Goal: Check status: Check status

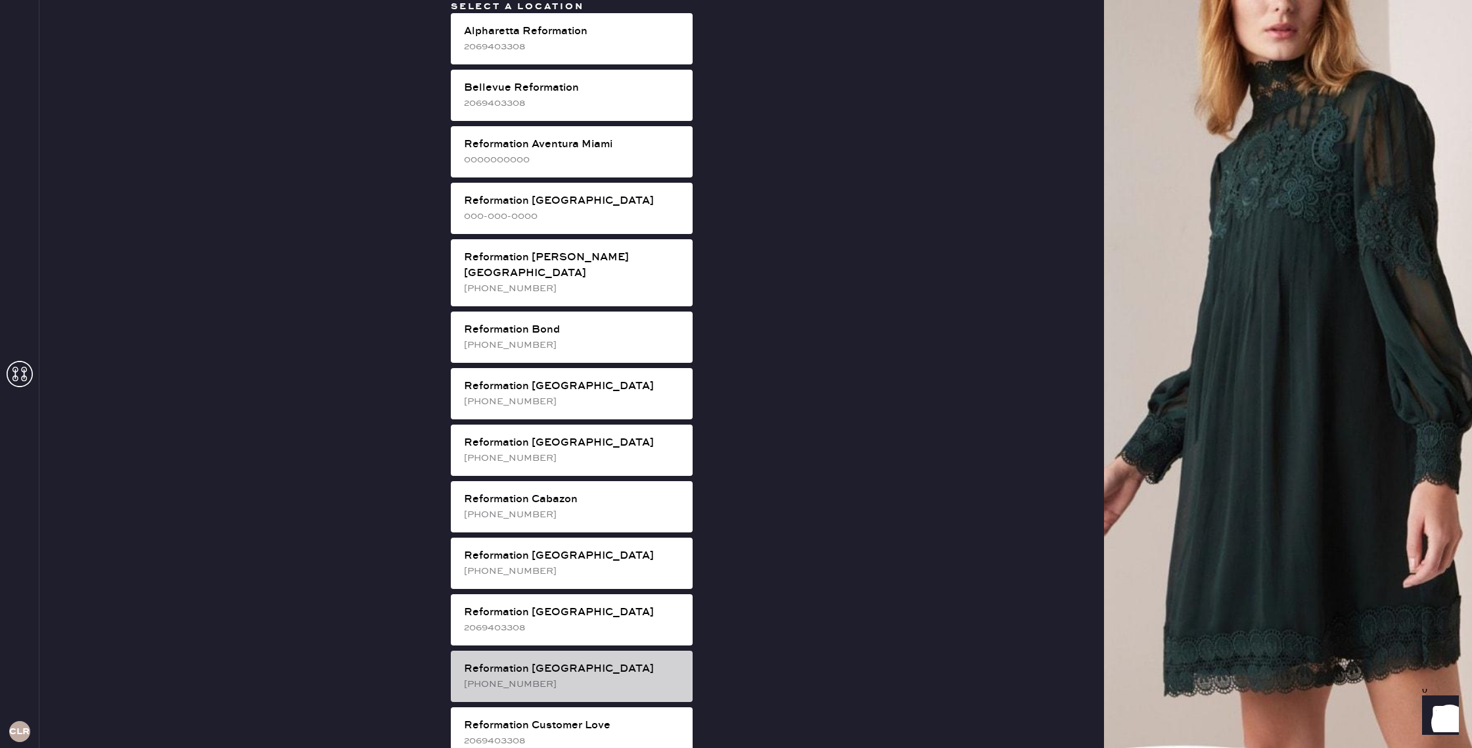
click at [619, 677] on div "[PHONE_NUMBER]" at bounding box center [573, 684] width 218 height 14
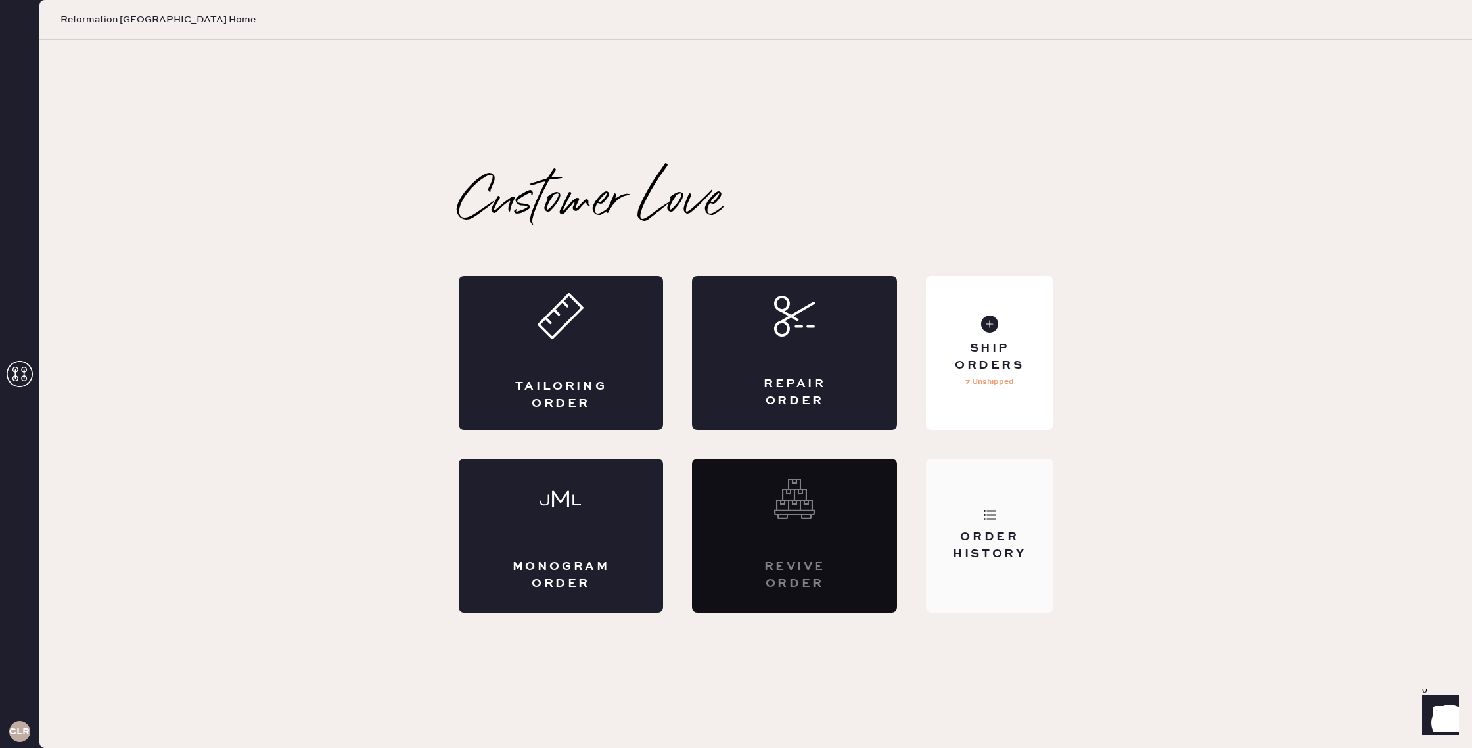
click at [989, 486] on div "Order History" at bounding box center [989, 536] width 127 height 154
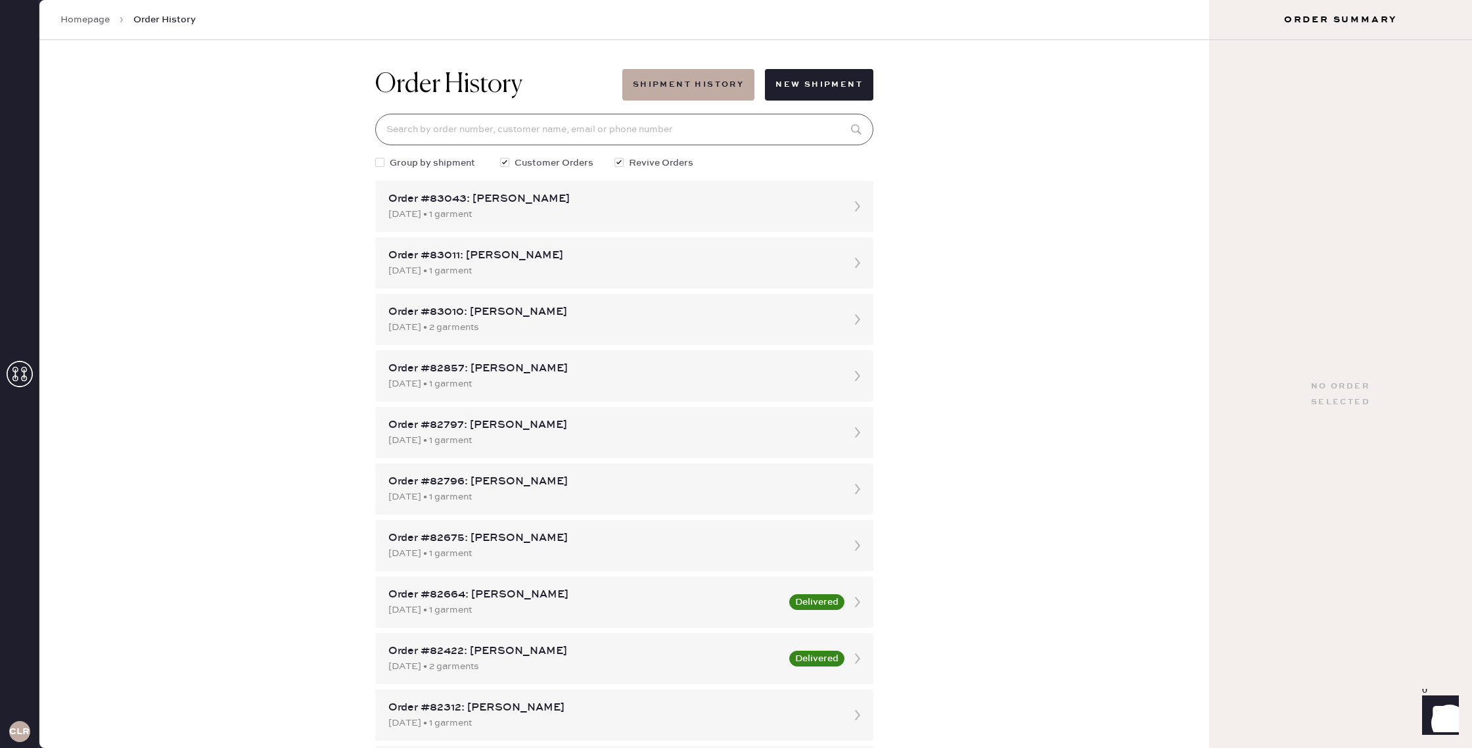
click at [515, 132] on input at bounding box center [624, 130] width 498 height 32
paste input "[EMAIL_ADDRESS][DOMAIN_NAME]"
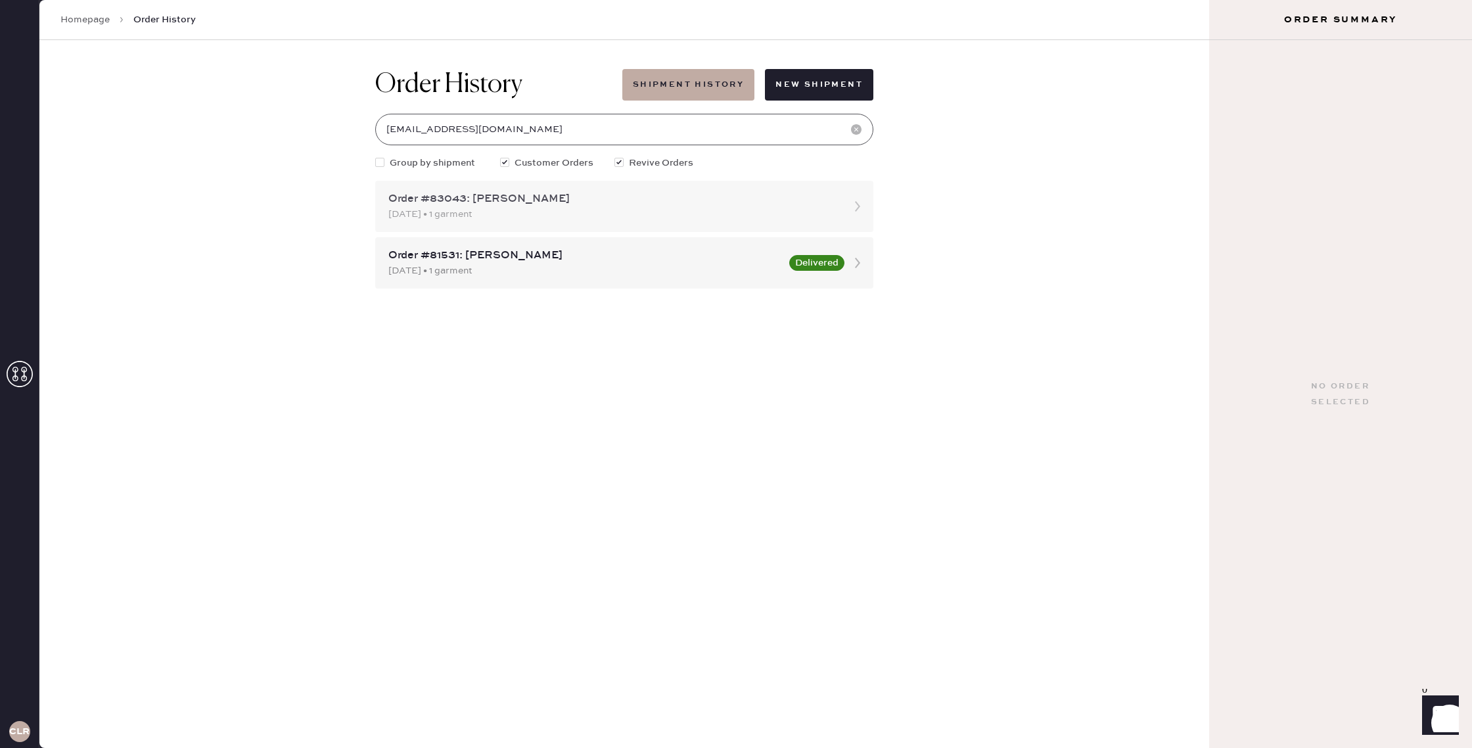
type input "[EMAIL_ADDRESS][DOMAIN_NAME]"
click at [557, 208] on div "[DATE] • 1 garment" at bounding box center [612, 214] width 448 height 14
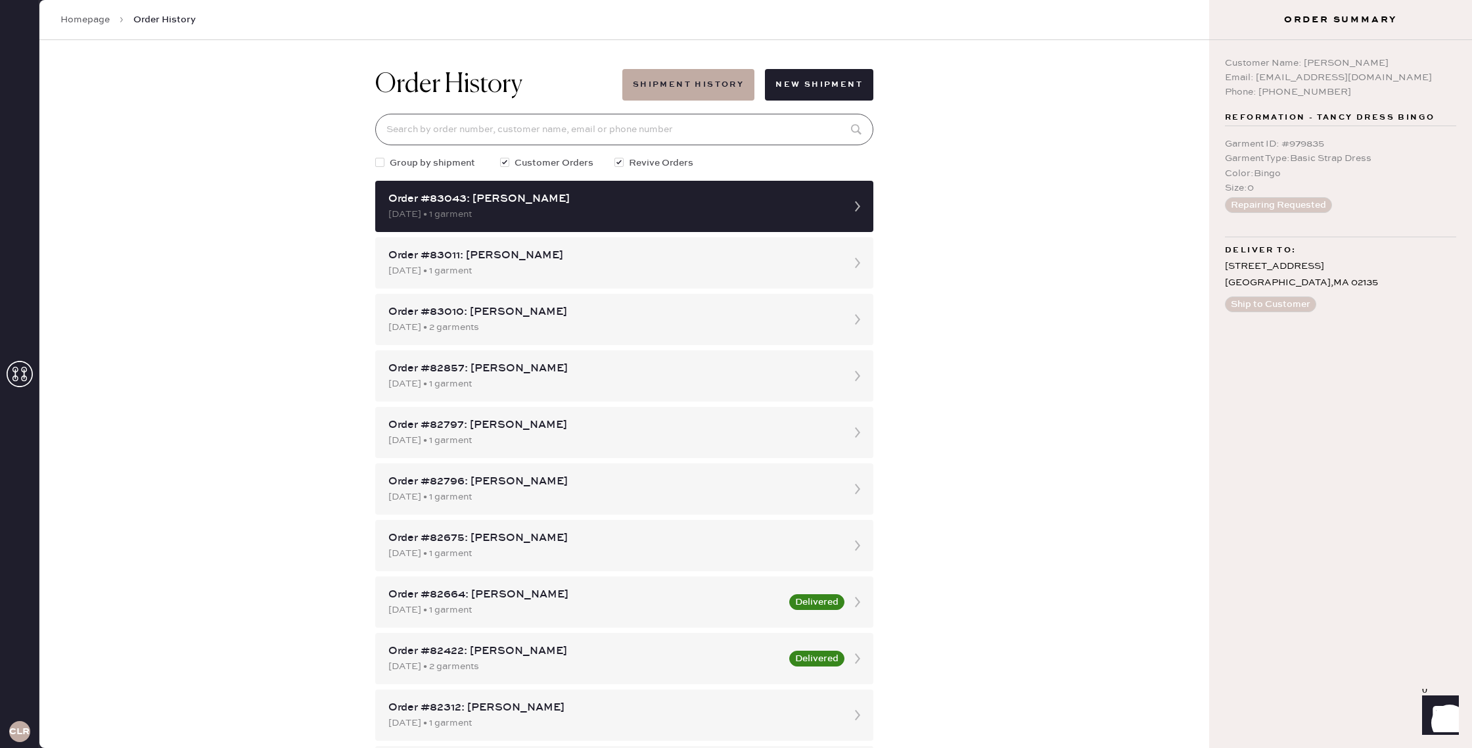
click at [651, 130] on input at bounding box center [624, 130] width 498 height 32
type input "[EMAIL_ADDRESS][DOMAIN_NAME]"
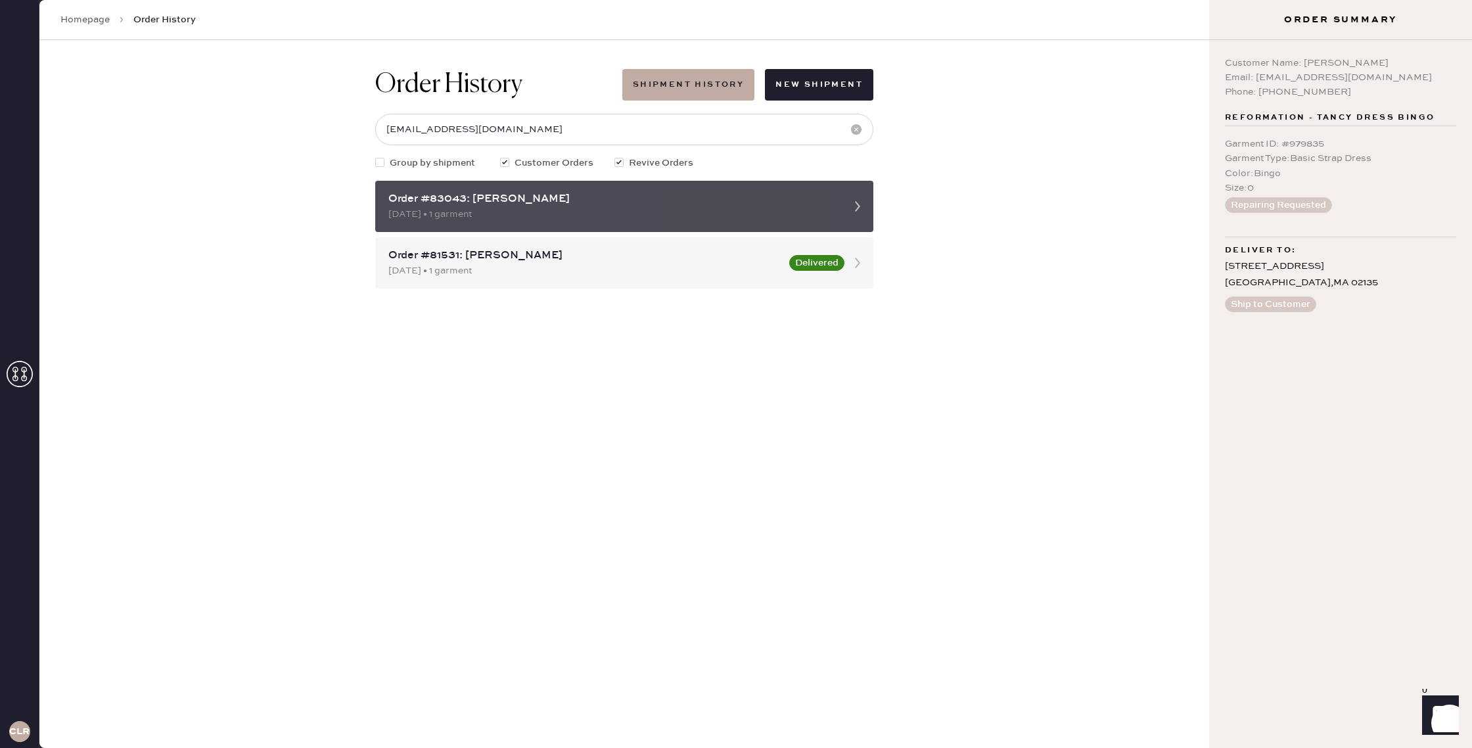
click at [856, 203] on use at bounding box center [857, 206] width 5 height 11
click at [690, 210] on div "[DATE] • 1 garment" at bounding box center [612, 214] width 448 height 14
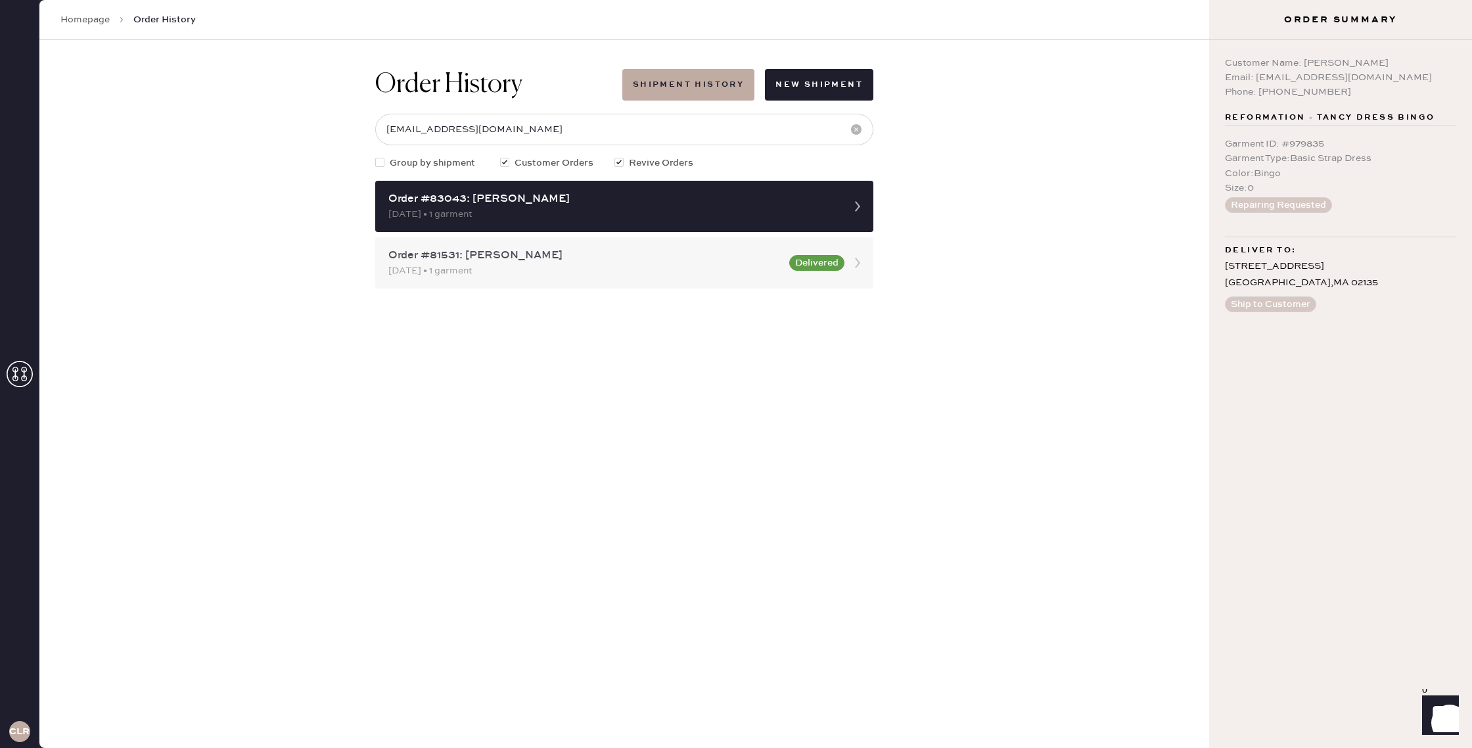
click at [841, 268] on button "Delivered" at bounding box center [816, 263] width 55 height 16
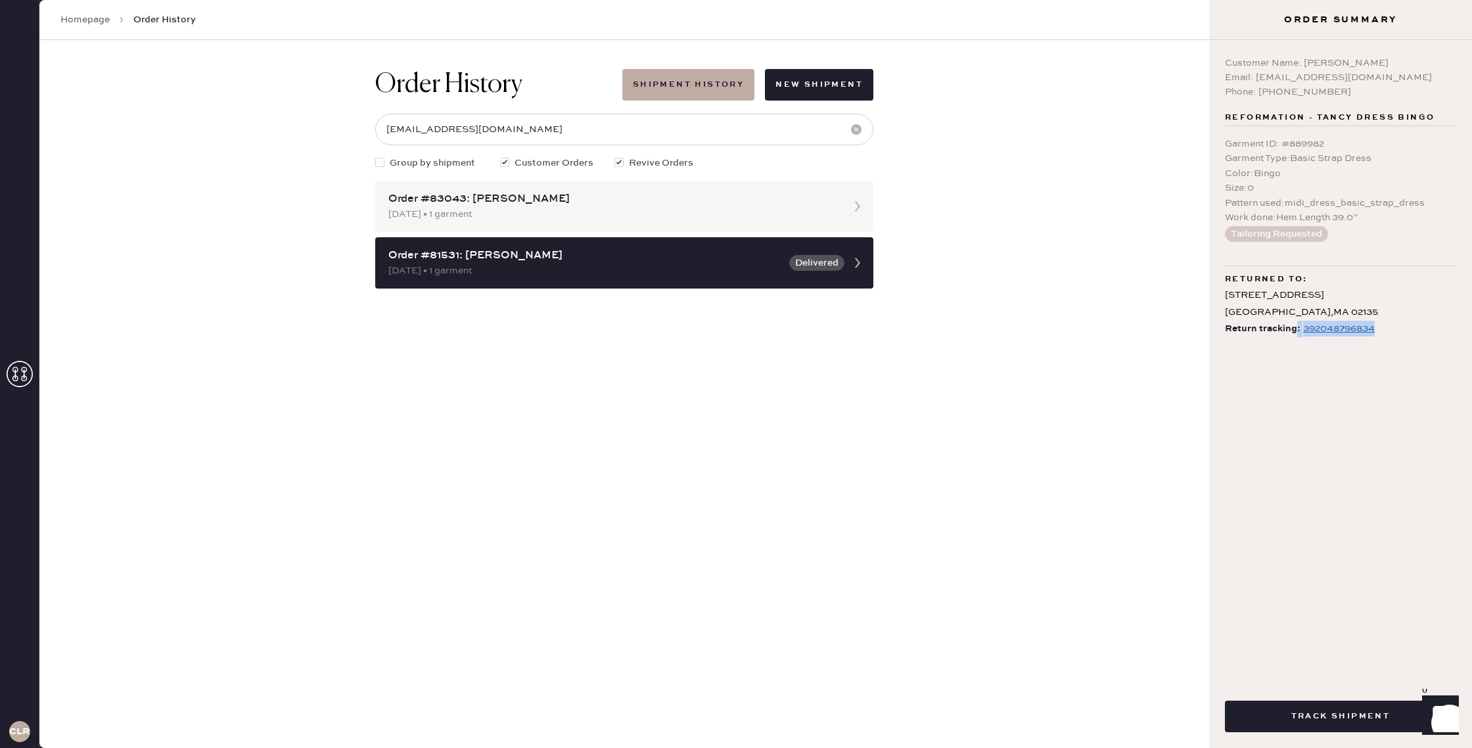
drag, startPoint x: 1391, startPoint y: 325, endPoint x: 849, endPoint y: 301, distance: 542.8
click at [1296, 334] on div "Return tracking: 392048796834" at bounding box center [1340, 329] width 231 height 16
click at [523, 206] on div "Order #83043: [PERSON_NAME]" at bounding box center [612, 199] width 448 height 16
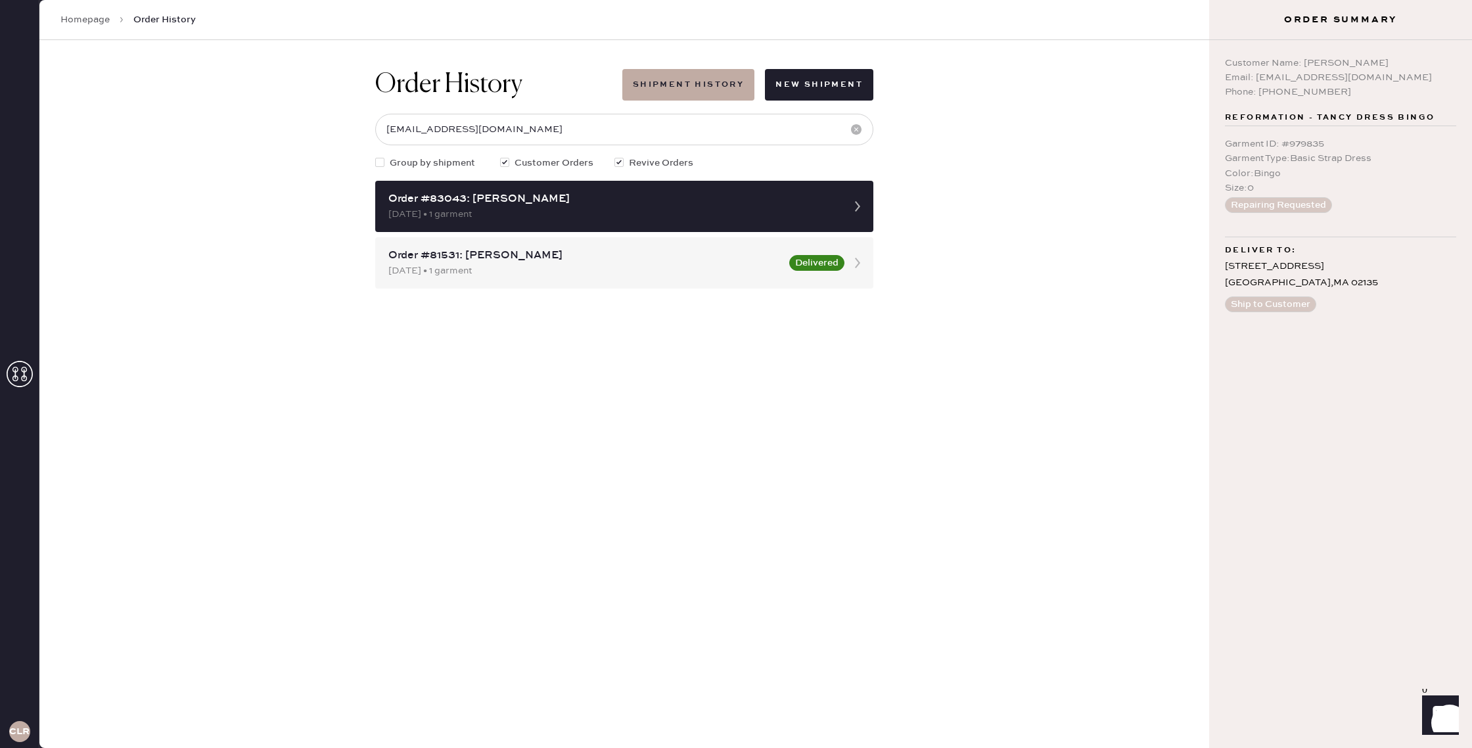
click at [559, 234] on div "Order #83043: [PERSON_NAME] [DATE] • 1 garment Order #81531: [PERSON_NAME] [DAT…" at bounding box center [624, 235] width 498 height 108
click at [726, 244] on div "Order #81531: [PERSON_NAME] [DATE] • 1 garment Delivered" at bounding box center [624, 262] width 498 height 51
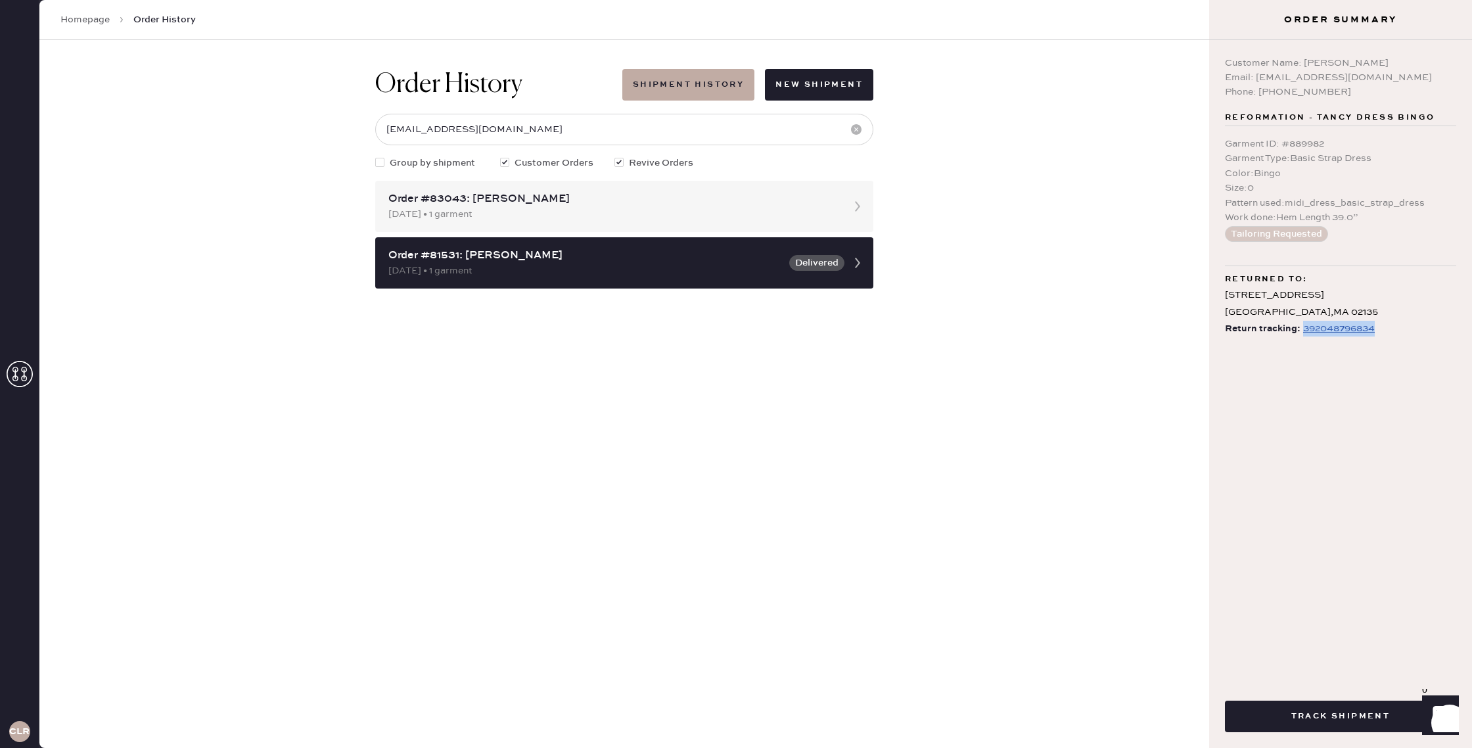
drag, startPoint x: 1353, startPoint y: 335, endPoint x: 1301, endPoint y: 335, distance: 52.6
click at [1301, 335] on div "Customer Name: [PERSON_NAME] Email: [EMAIL_ADDRESS][DOMAIN_NAME] Phone: [PHONE_…" at bounding box center [1340, 357] width 263 height 634
copy div "392048796834"
click at [696, 224] on div "Order #83043: [PERSON_NAME] [DATE] • 1 garment" at bounding box center [624, 206] width 498 height 51
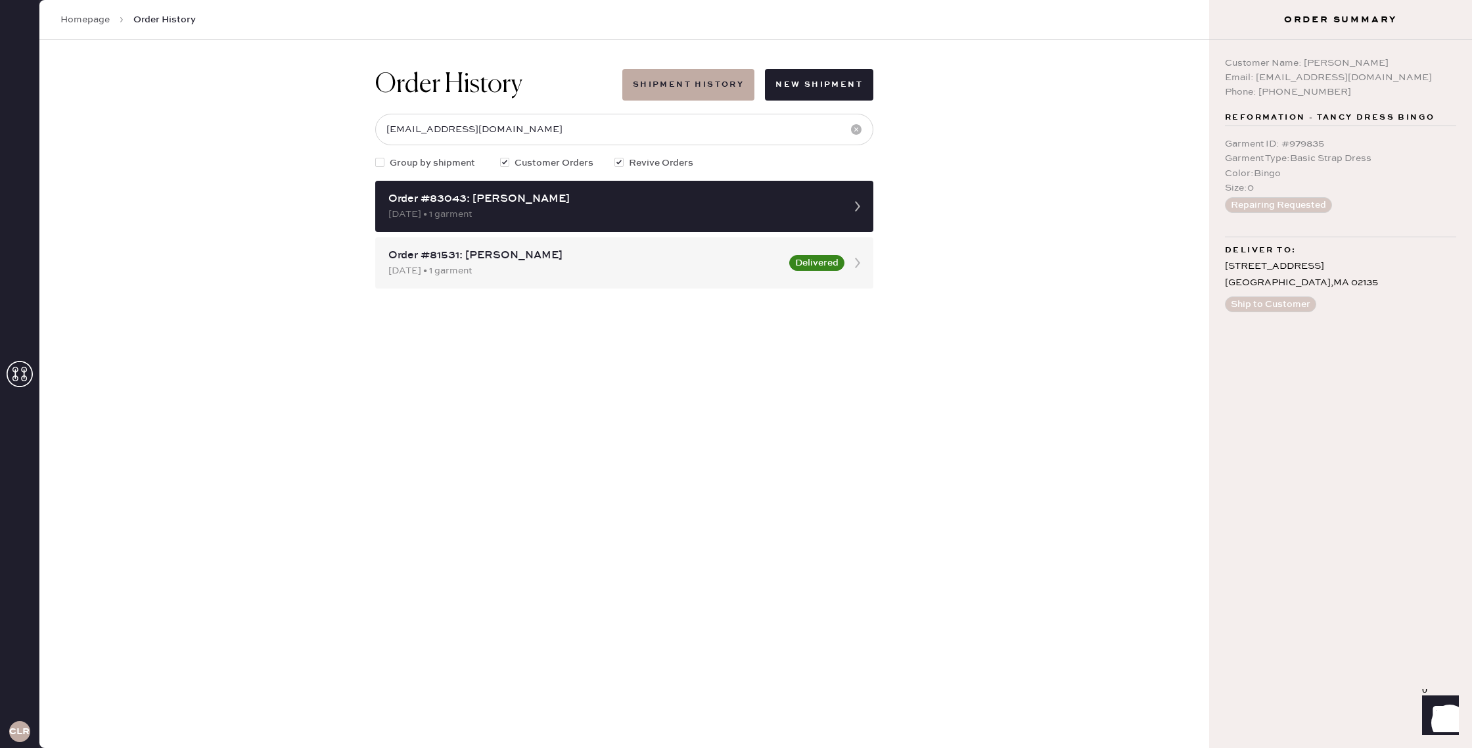
click at [692, 235] on div "Order #83043: [PERSON_NAME] [DATE] • 1 garment Order #81531: [PERSON_NAME] [DAT…" at bounding box center [624, 235] width 498 height 108
click at [680, 252] on div "Order #81531: [PERSON_NAME]" at bounding box center [584, 256] width 393 height 16
